Goal: Information Seeking & Learning: Learn about a topic

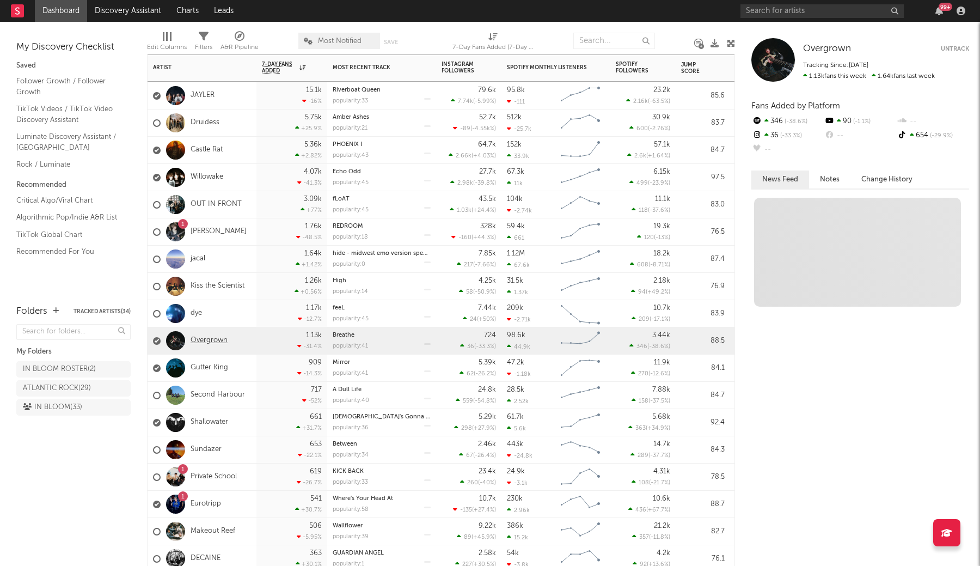
click at [204, 338] on link "Overgrown" at bounding box center [209, 340] width 37 height 9
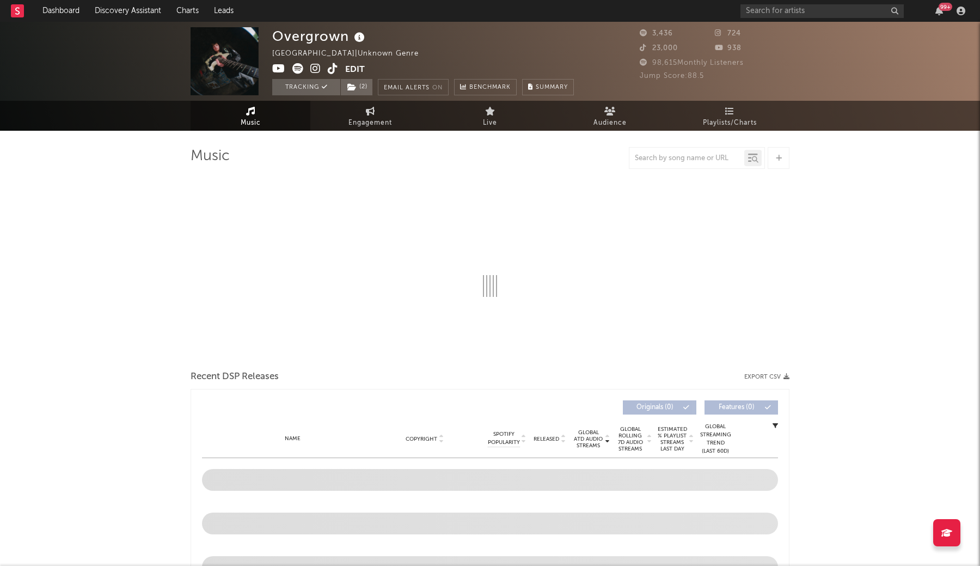
select select "1w"
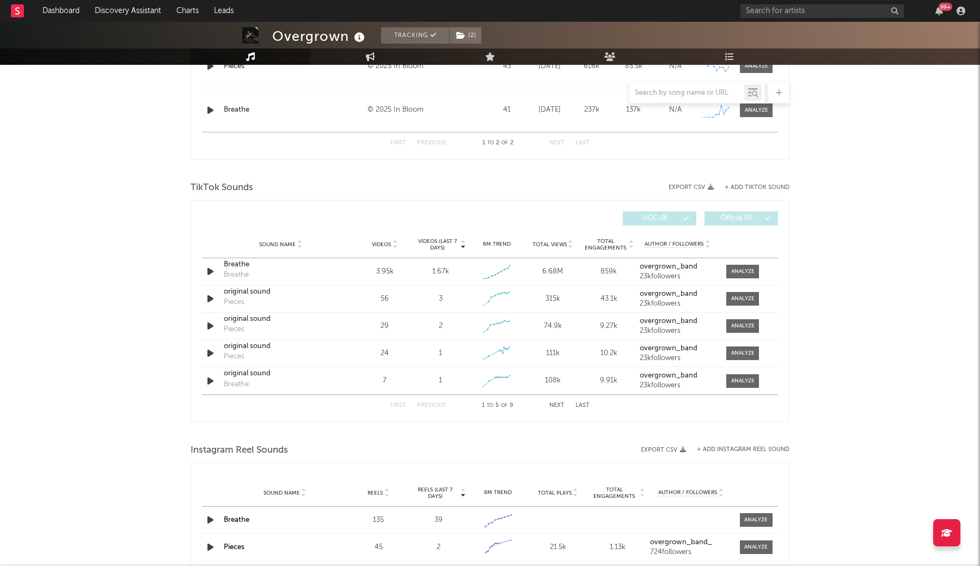
scroll to position [525, 0]
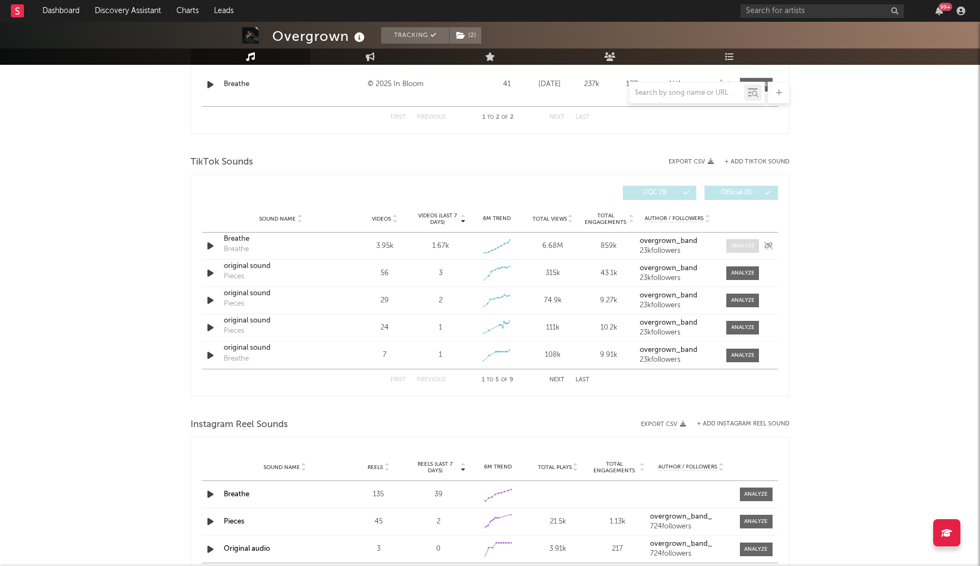
click at [732, 248] on div at bounding box center [742, 246] width 23 height 8
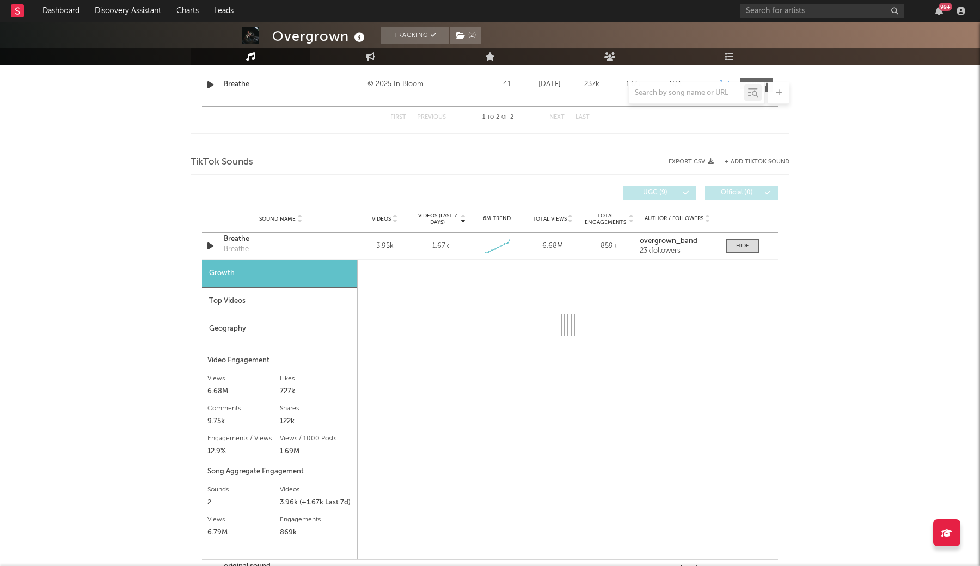
select select "1w"
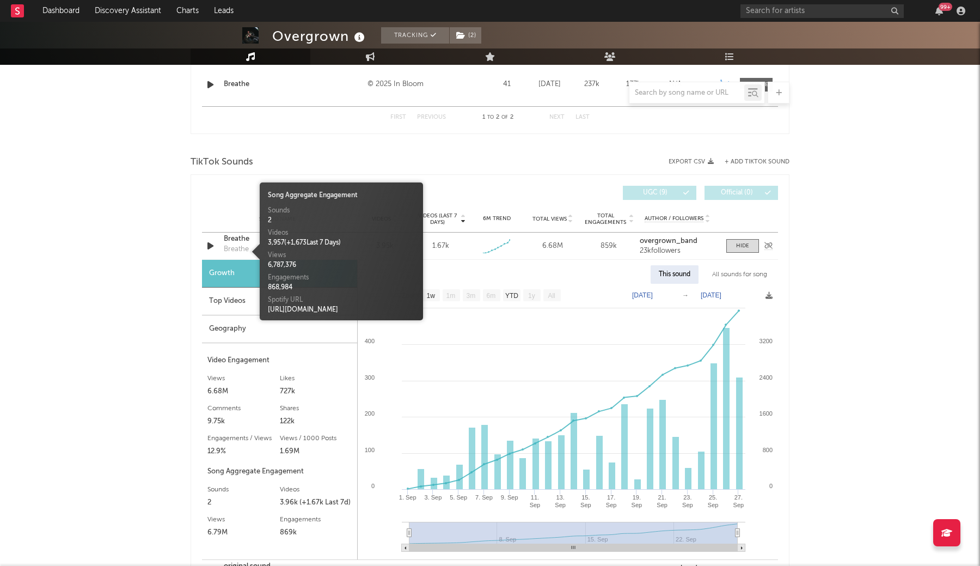
click at [236, 255] on div "Breathe" at bounding box center [236, 249] width 25 height 11
click at [235, 240] on div "Breathe" at bounding box center [281, 239] width 114 height 11
